Goal: Check status

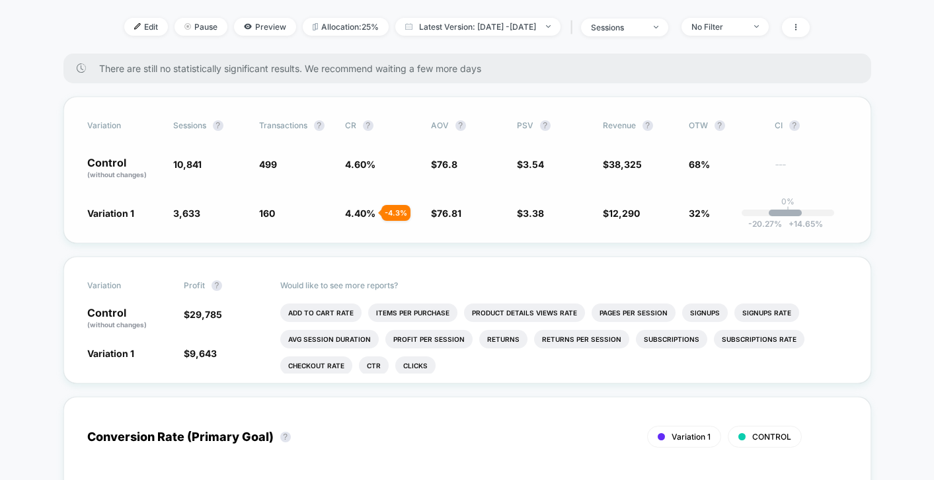
scroll to position [124, 0]
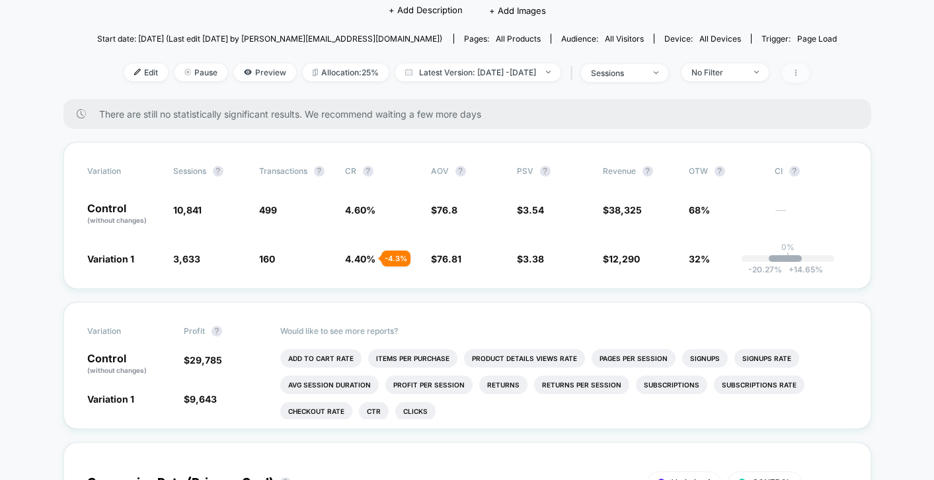
click at [800, 73] on icon at bounding box center [796, 73] width 8 height 8
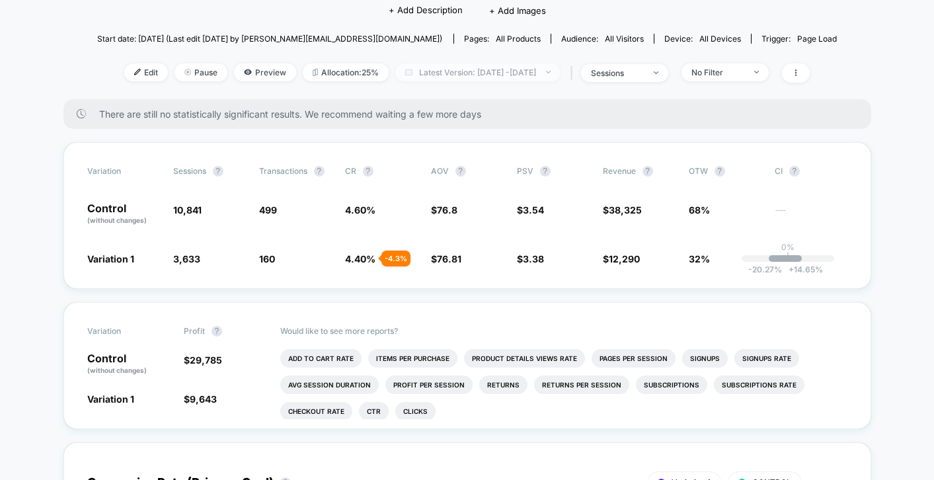
click at [472, 69] on span "Latest Version: [DATE] - [DATE]" at bounding box center [477, 72] width 165 height 18
select select "*"
select select "****"
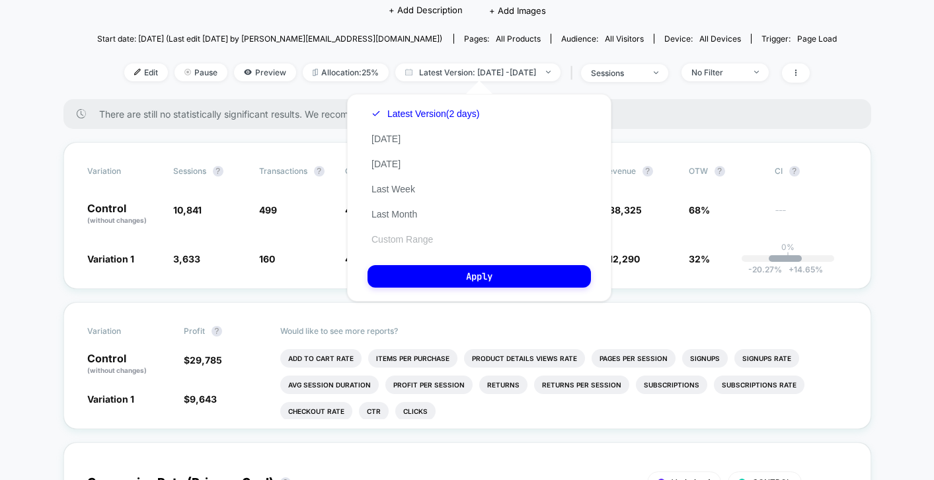
click at [390, 235] on button "Custom Range" at bounding box center [402, 239] width 69 height 12
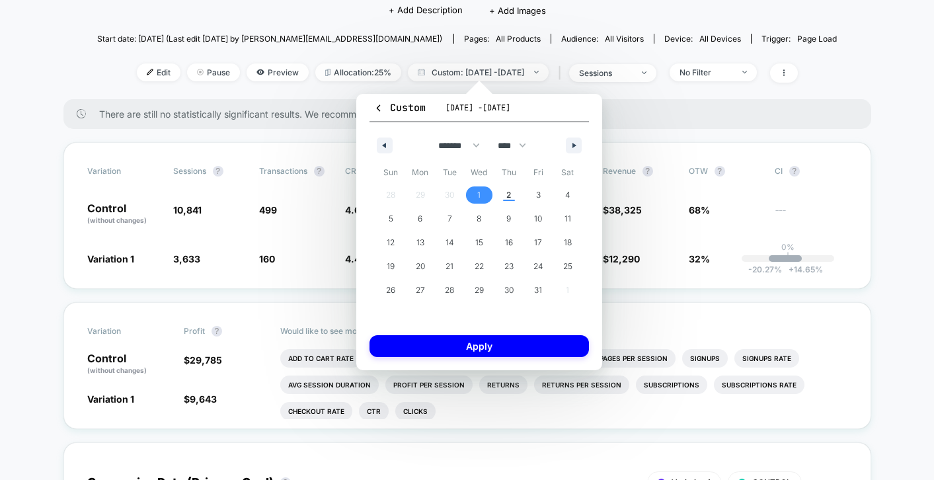
click at [485, 192] on span "1" at bounding box center [480, 194] width 30 height 17
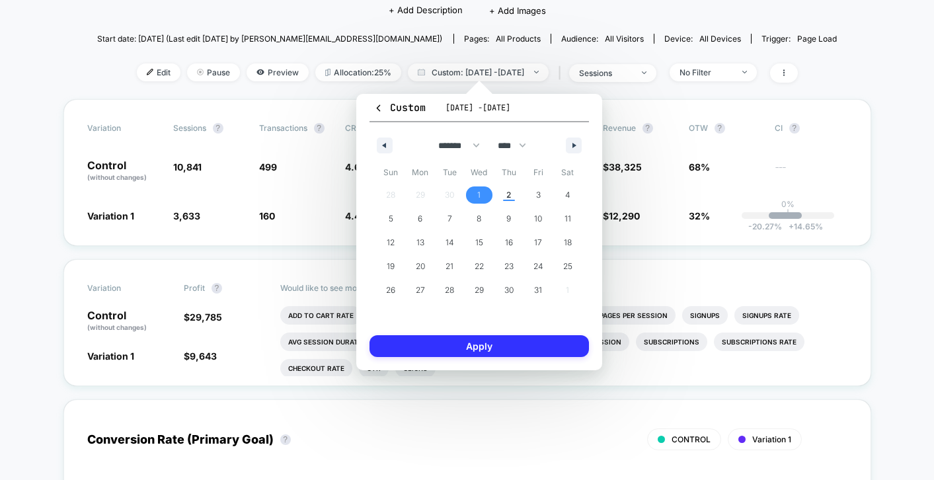
click at [454, 352] on button "Apply" at bounding box center [480, 346] width 220 height 22
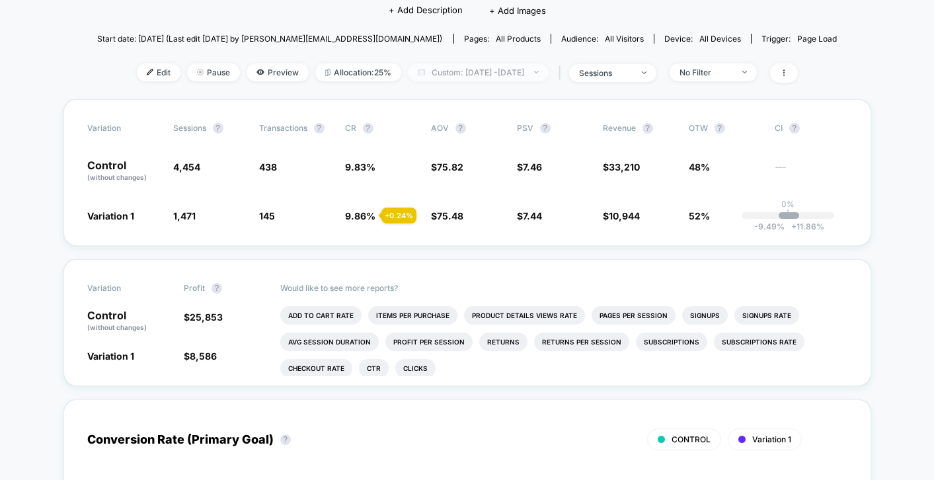
click at [487, 72] on span "Custom: [DATE] - [DATE]" at bounding box center [478, 72] width 141 height 18
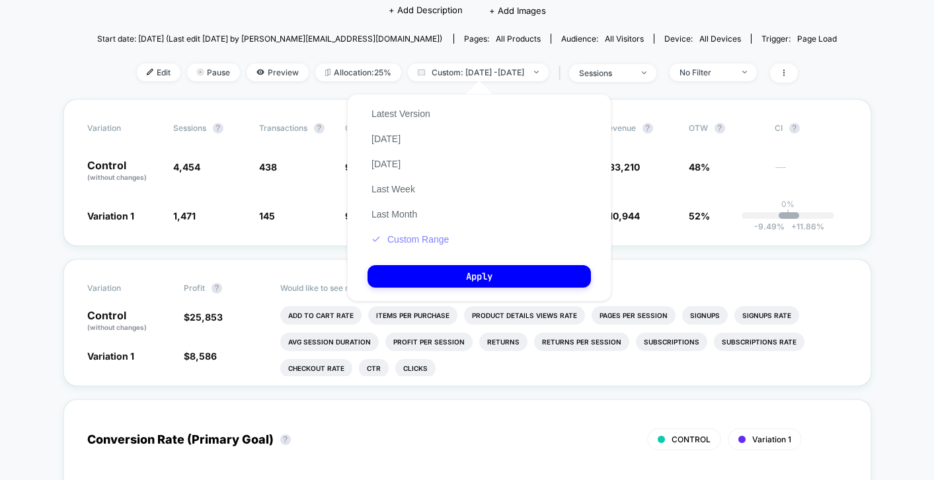
click at [421, 242] on button "Custom Range" at bounding box center [410, 239] width 85 height 12
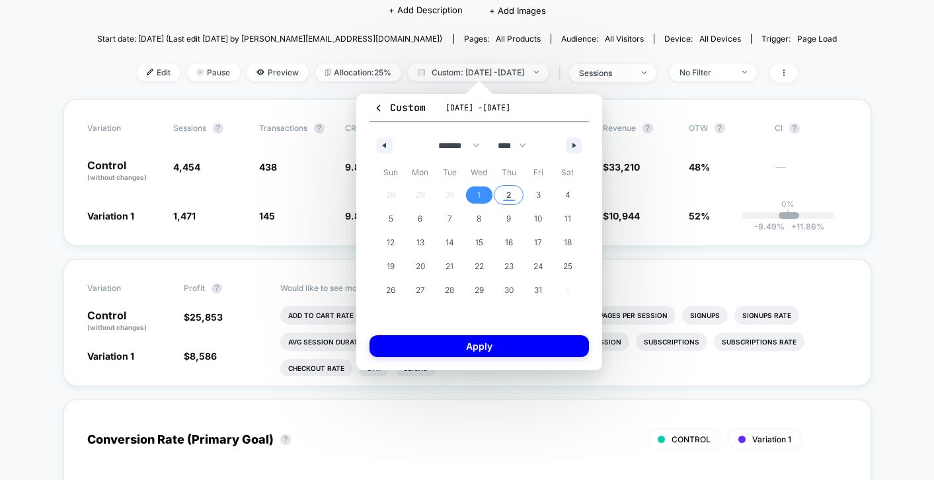
click at [506, 194] on span "2" at bounding box center [509, 194] width 30 height 17
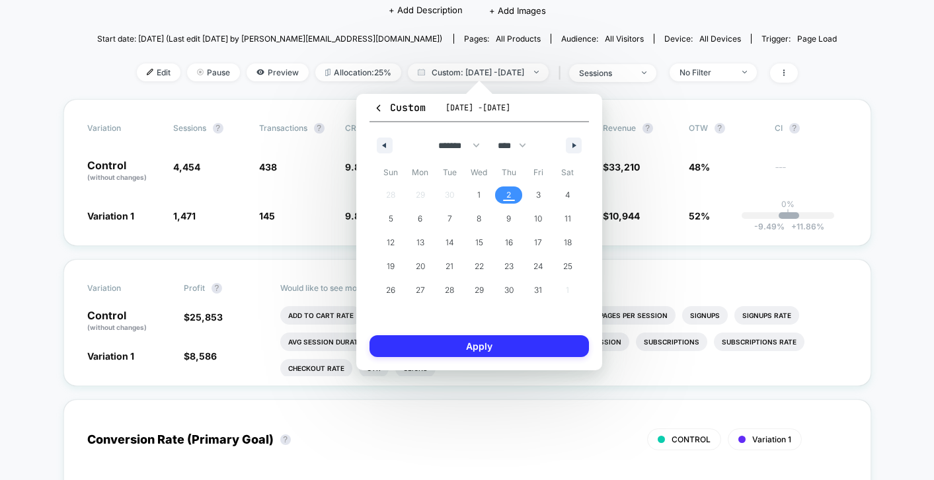
click at [490, 350] on button "Apply" at bounding box center [480, 346] width 220 height 22
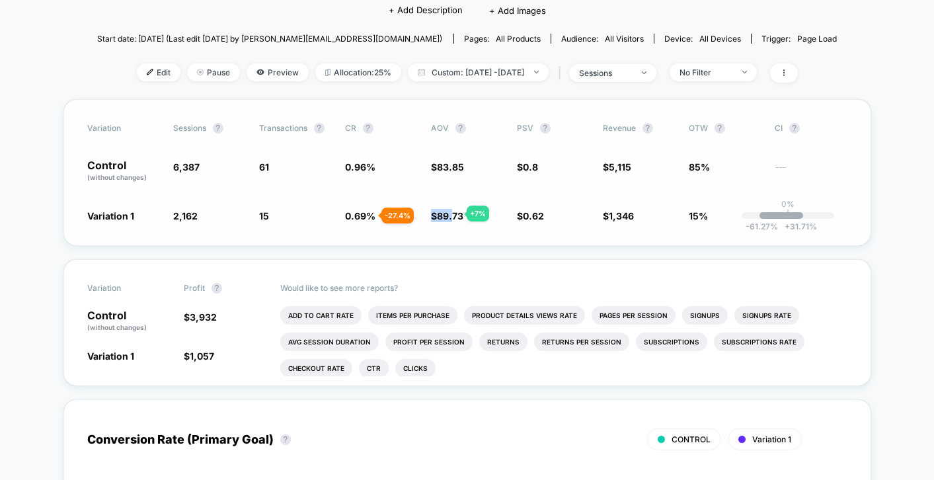
drag, startPoint x: 432, startPoint y: 212, endPoint x: 454, endPoint y: 214, distance: 21.9
click at [454, 214] on span "$ 89.73 + 7 %" at bounding box center [447, 215] width 32 height 11
click at [513, 70] on span "Custom: [DATE] - [DATE]" at bounding box center [478, 72] width 141 height 18
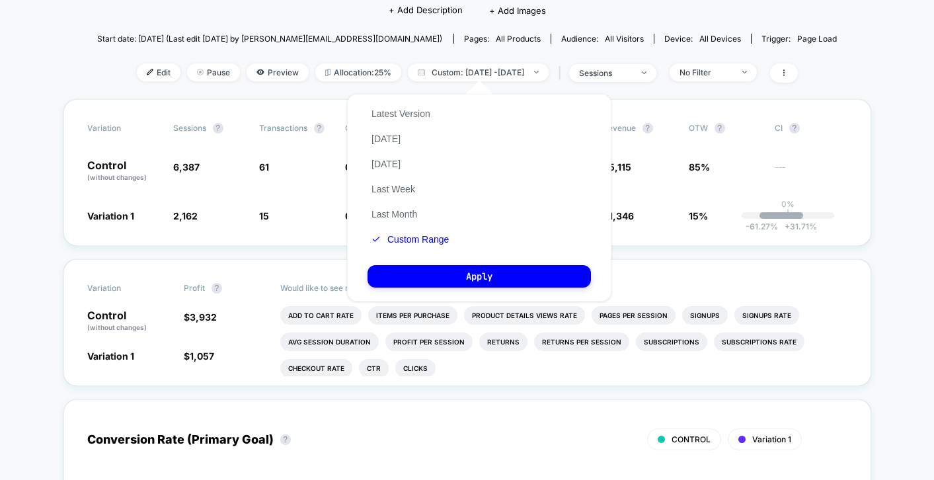
click at [437, 113] on div "Latest Version [DATE] [DATE] Last Week Last Month Custom Range" at bounding box center [410, 176] width 85 height 151
click at [413, 116] on button "Latest Version" at bounding box center [401, 114] width 67 height 12
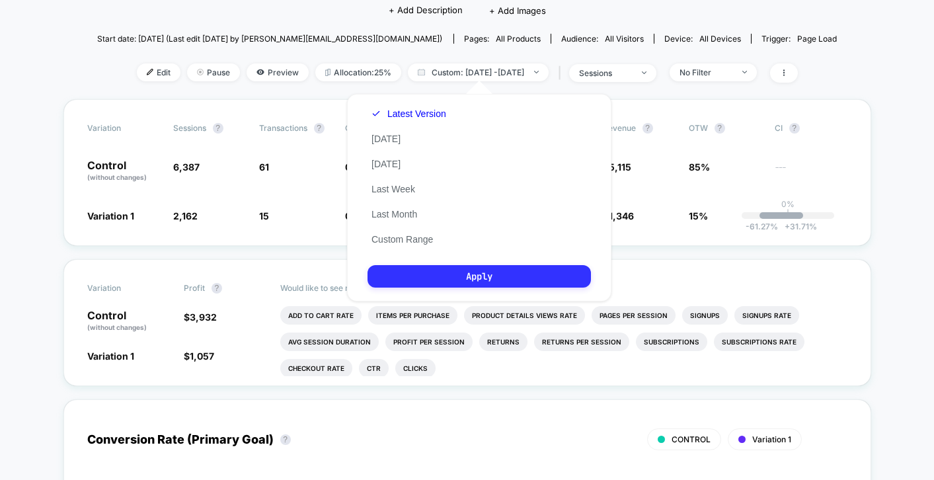
click at [427, 278] on button "Apply" at bounding box center [480, 276] width 224 height 22
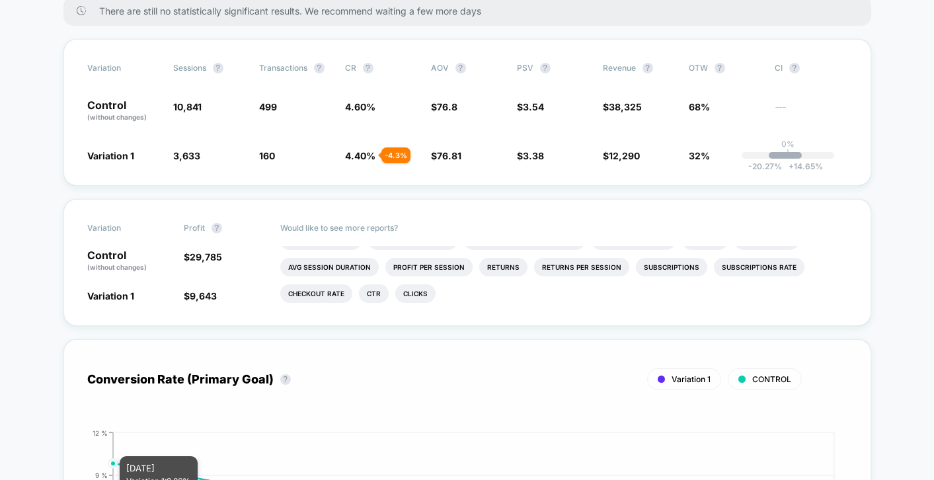
scroll to position [199, 0]
